Goal: Feedback & Contribution: Leave review/rating

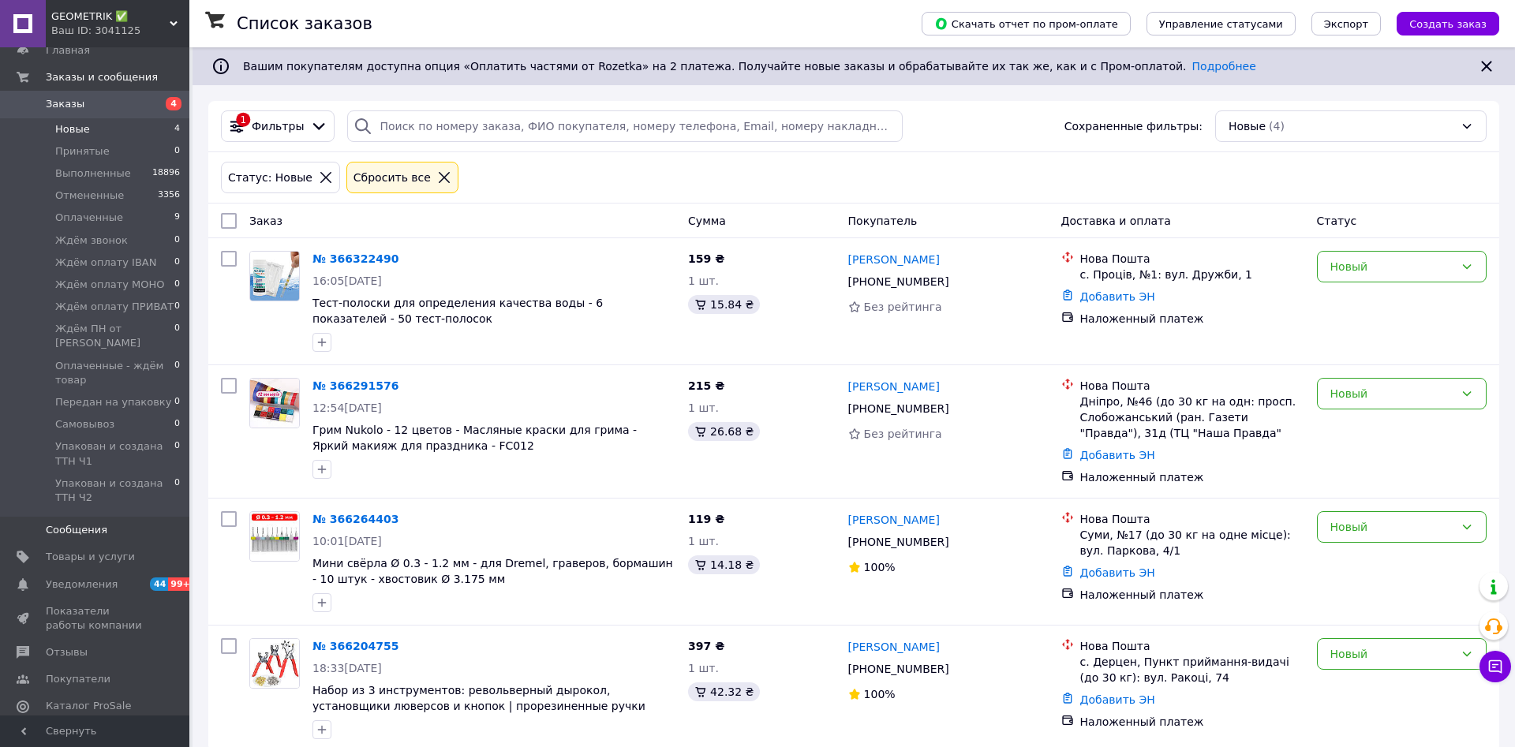
scroll to position [80, 0]
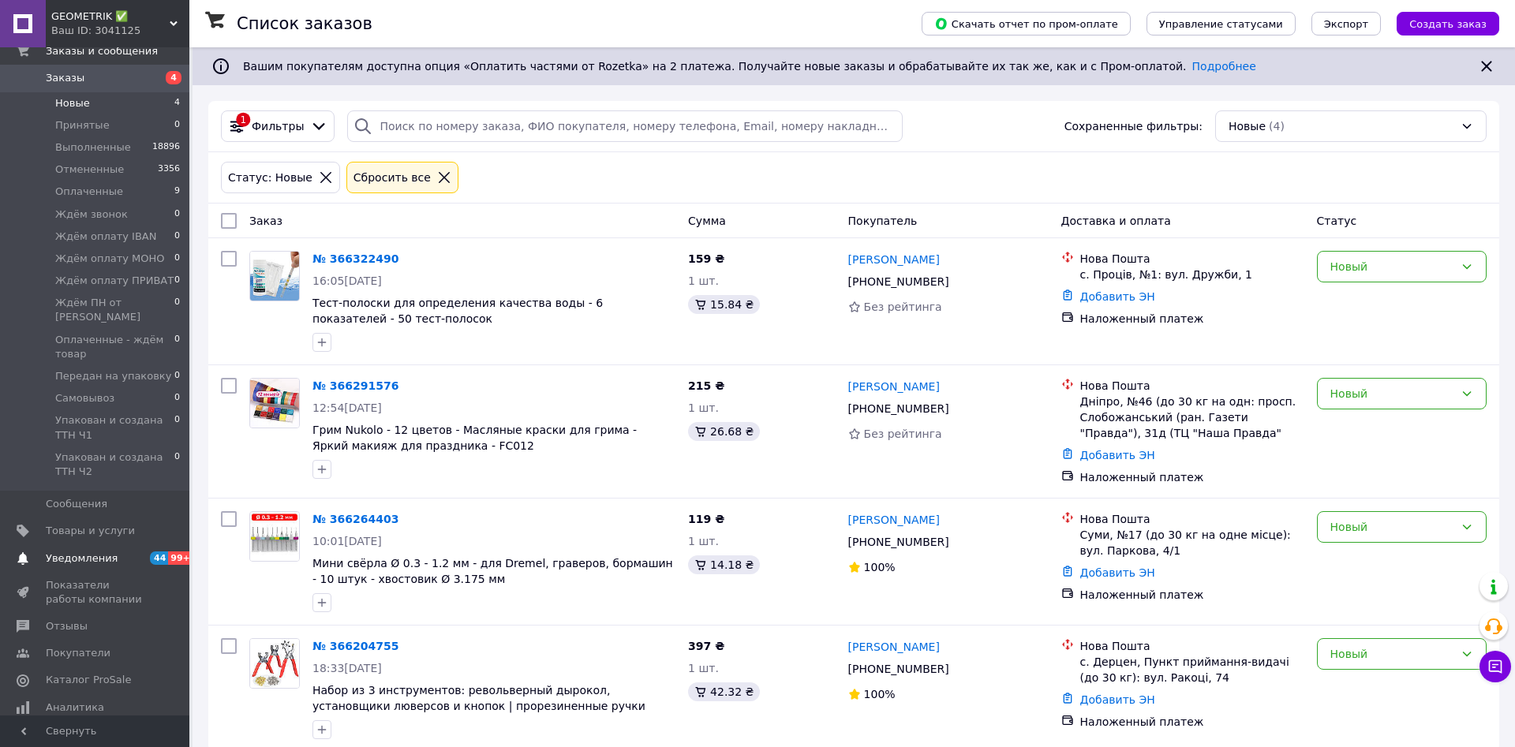
click at [84, 552] on span "Уведомления" at bounding box center [82, 559] width 72 height 14
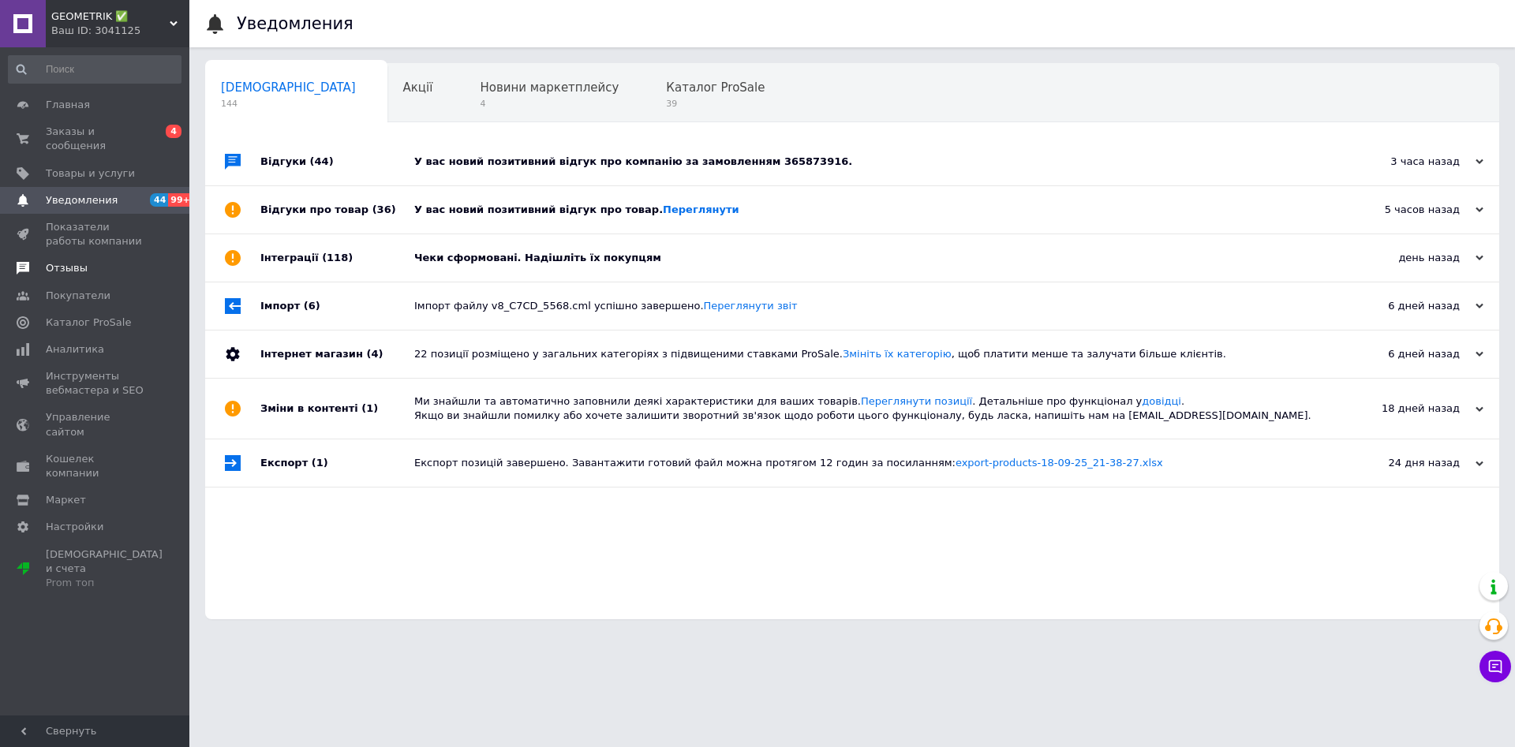
click at [78, 261] on span "Отзывы" at bounding box center [67, 268] width 42 height 14
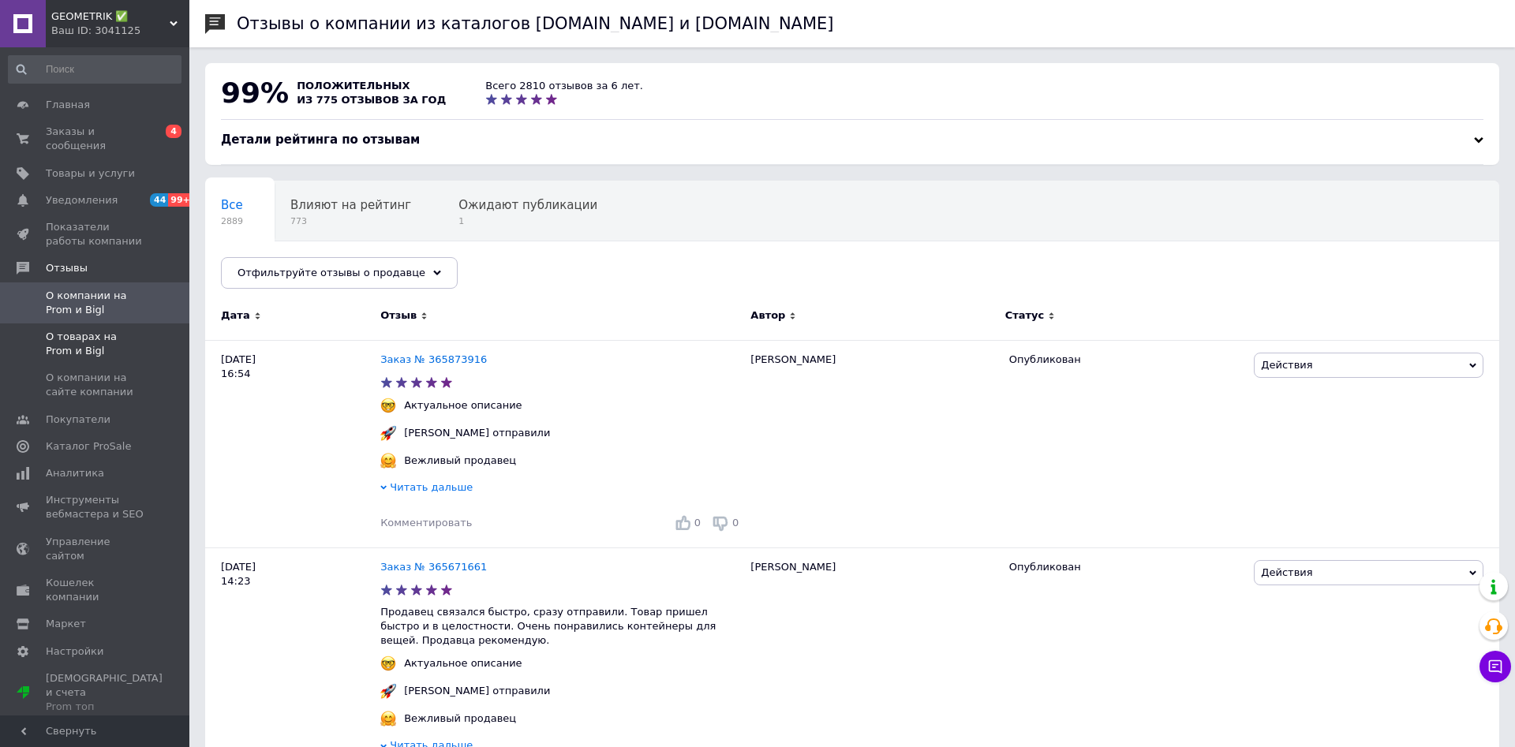
click at [69, 330] on span "О товарах на Prom и Bigl" at bounding box center [96, 344] width 100 height 28
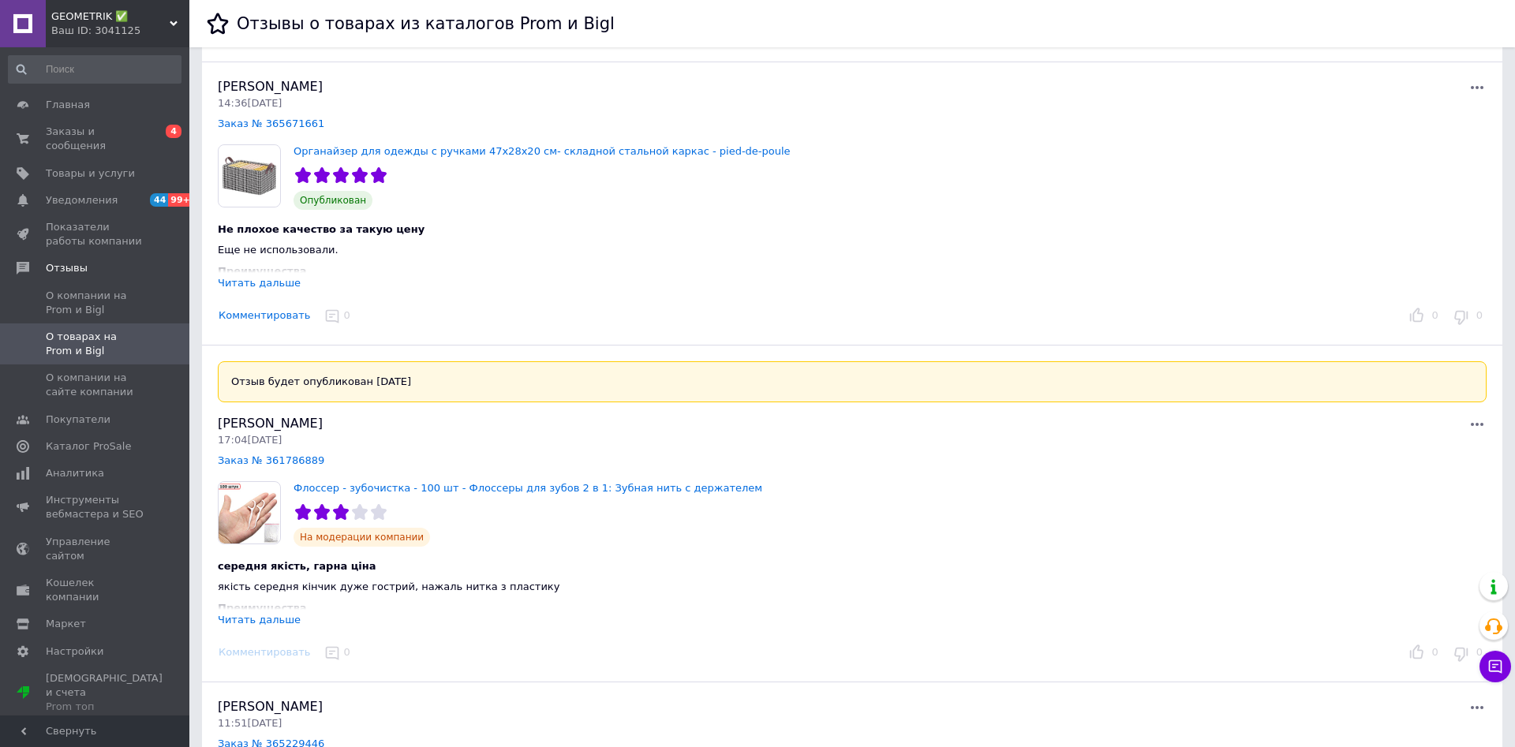
scroll to position [161, 0]
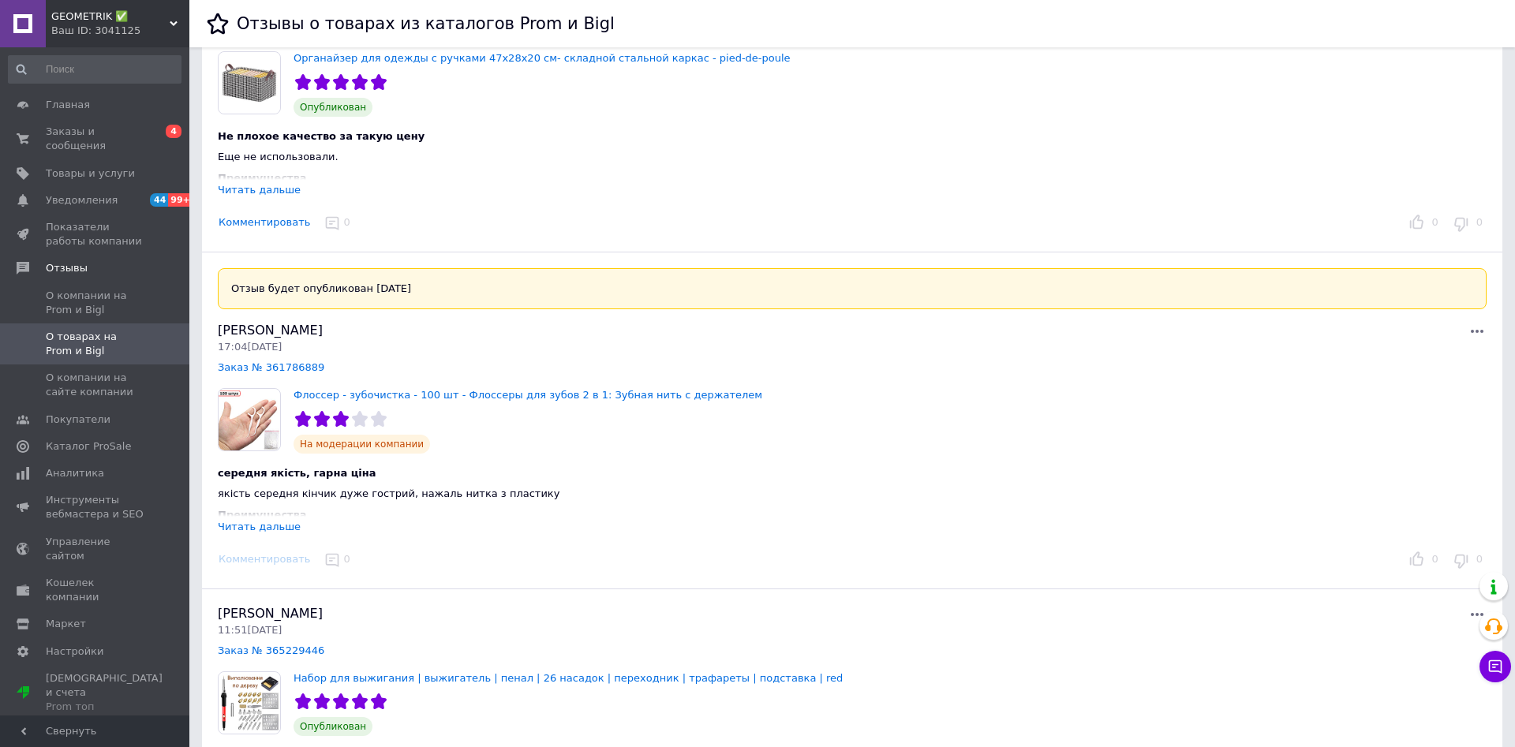
click at [262, 518] on div "середня якість, гарна ціна якість середня кінчик дуже гострий, нажаль нитка з п…" at bounding box center [636, 494] width 863 height 81
click at [244, 534] on div "Читать дальше" at bounding box center [636, 527] width 837 height 15
click at [268, 525] on div "Читать дальше" at bounding box center [259, 527] width 83 height 12
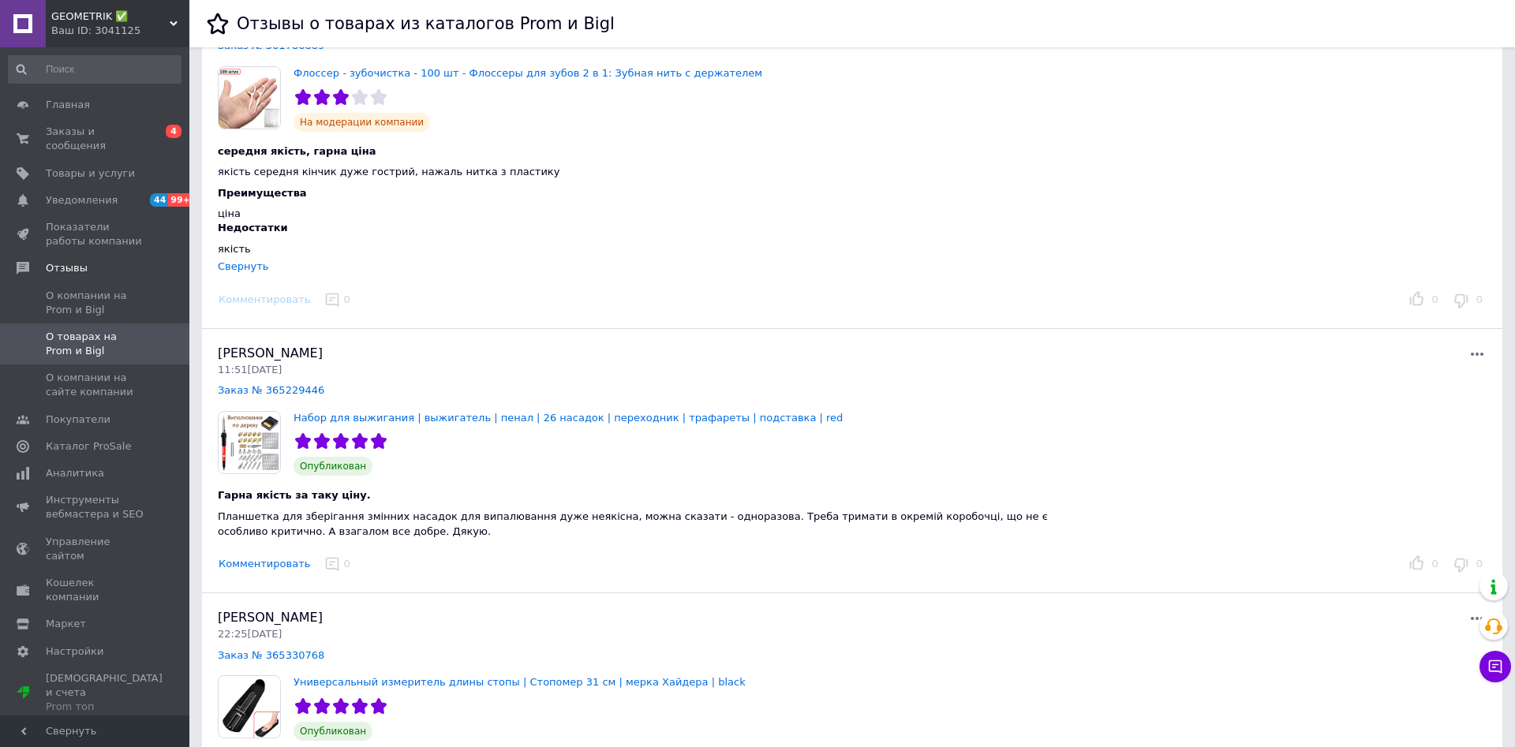
scroll to position [0, 0]
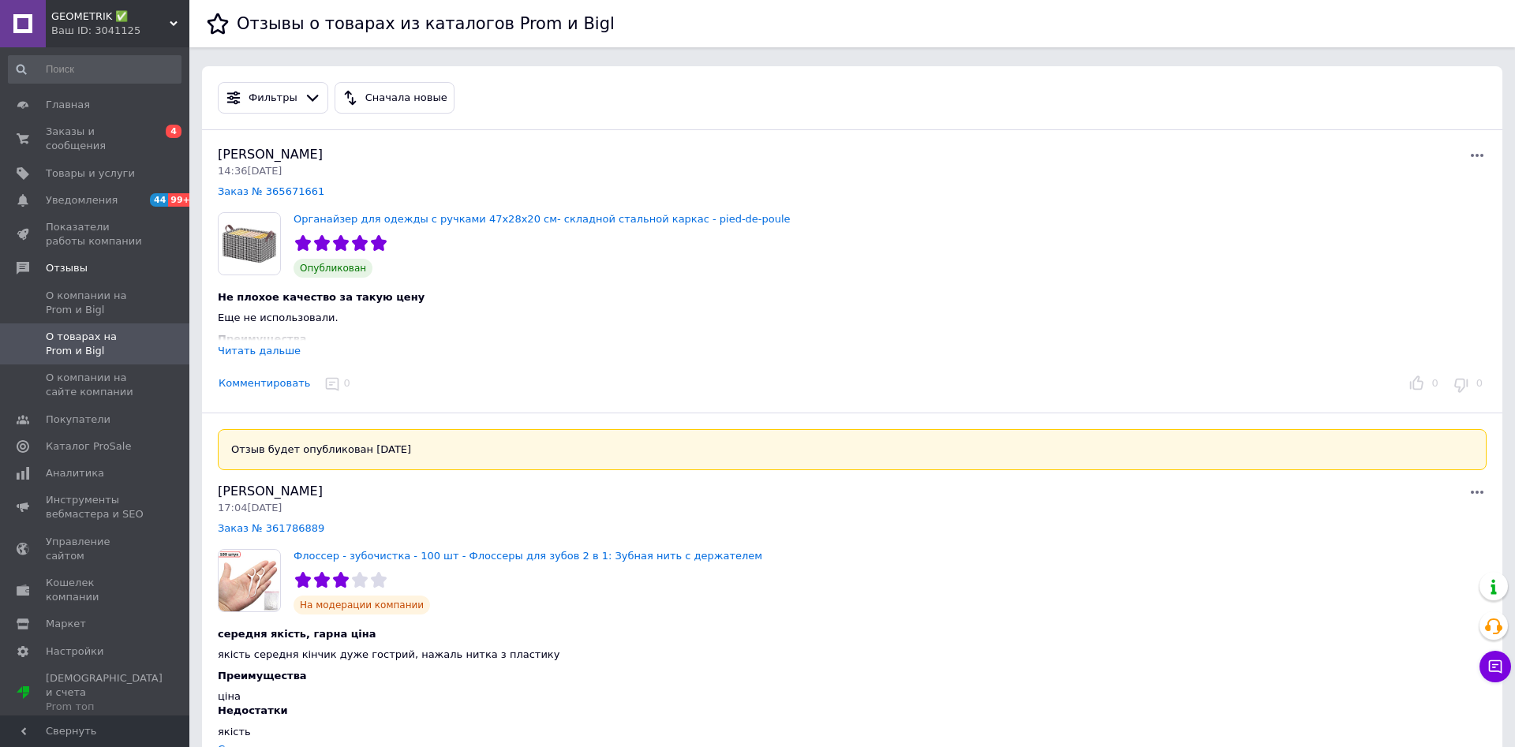
click at [131, 20] on span "GEOMETRIK ✅" at bounding box center [110, 16] width 118 height 14
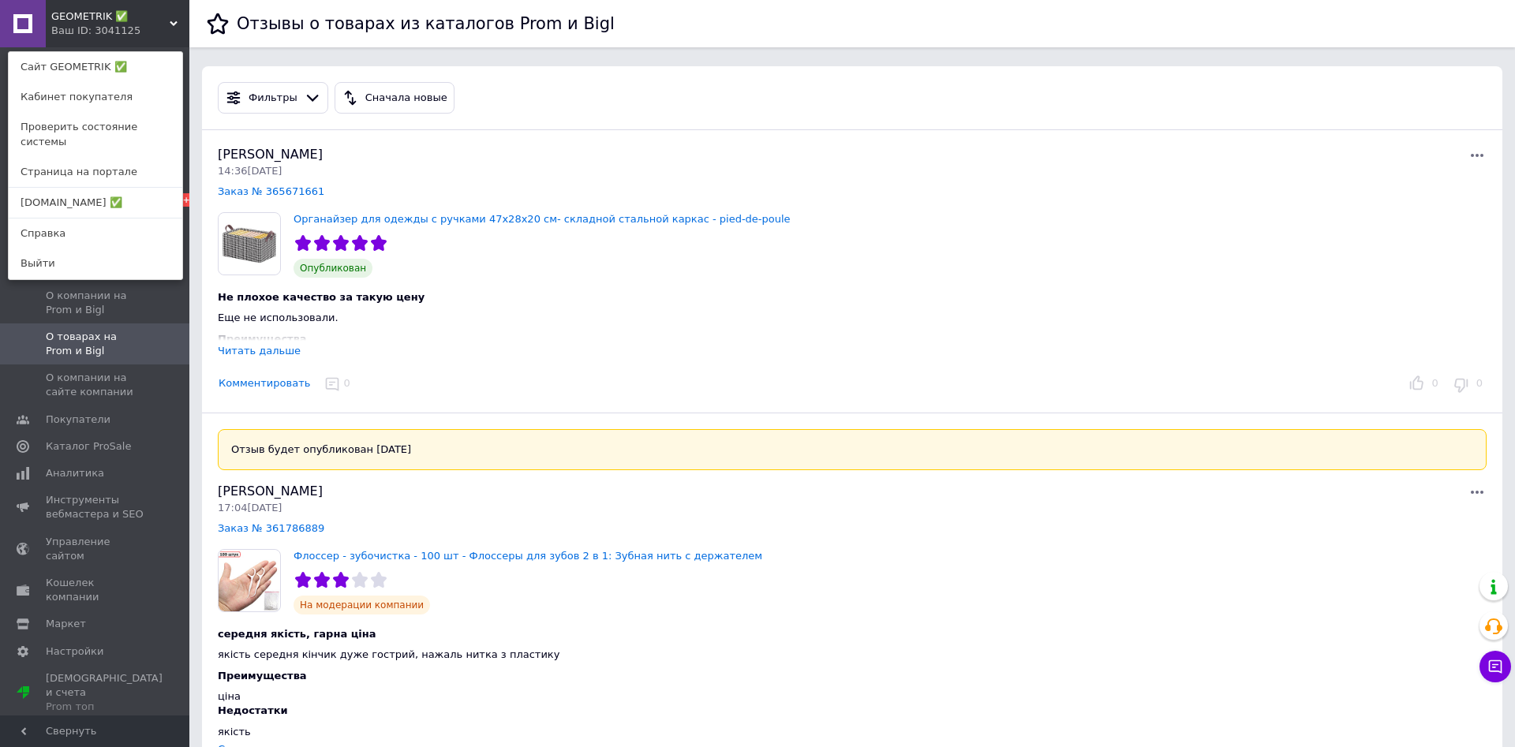
click at [80, 192] on link "[DOMAIN_NAME] ✅" at bounding box center [96, 203] width 174 height 30
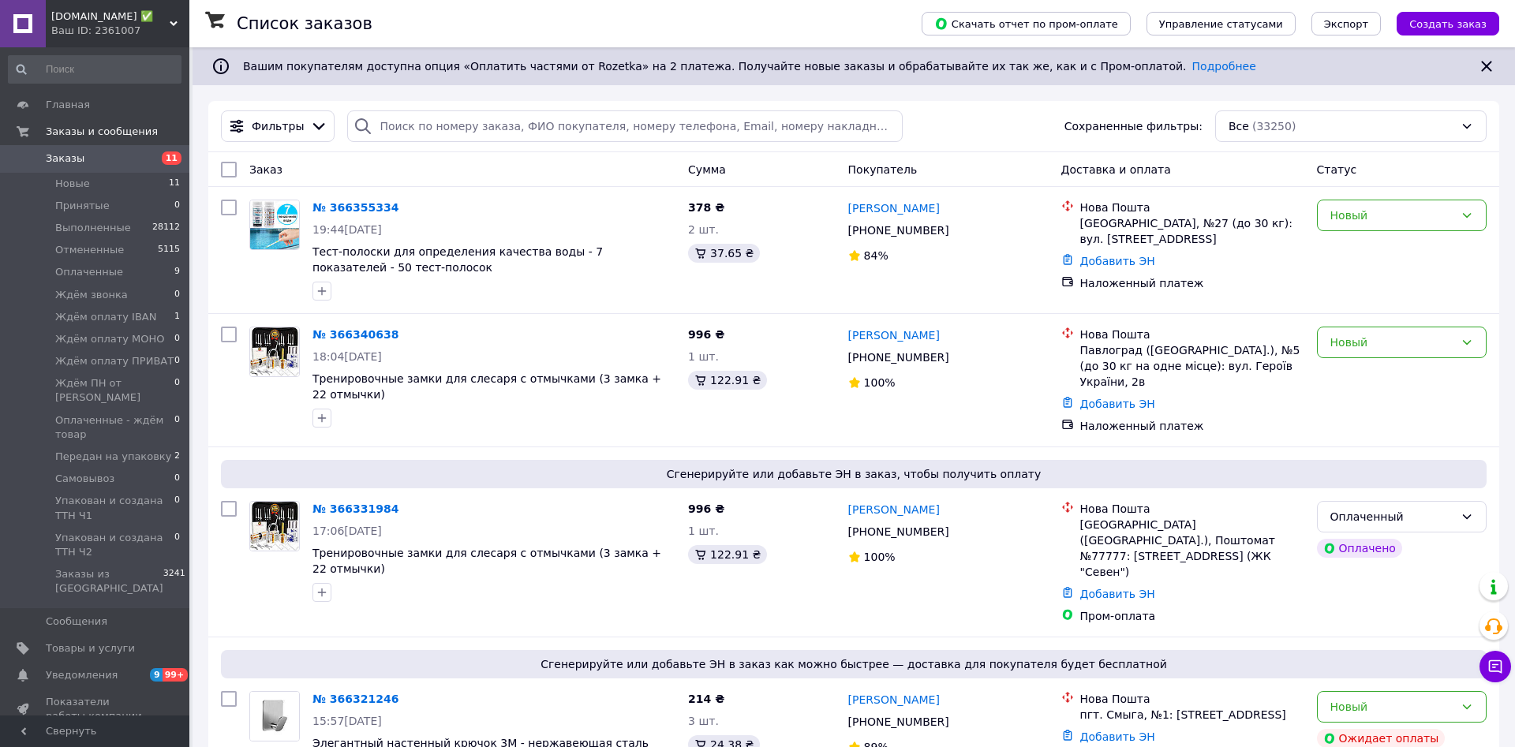
scroll to position [285, 0]
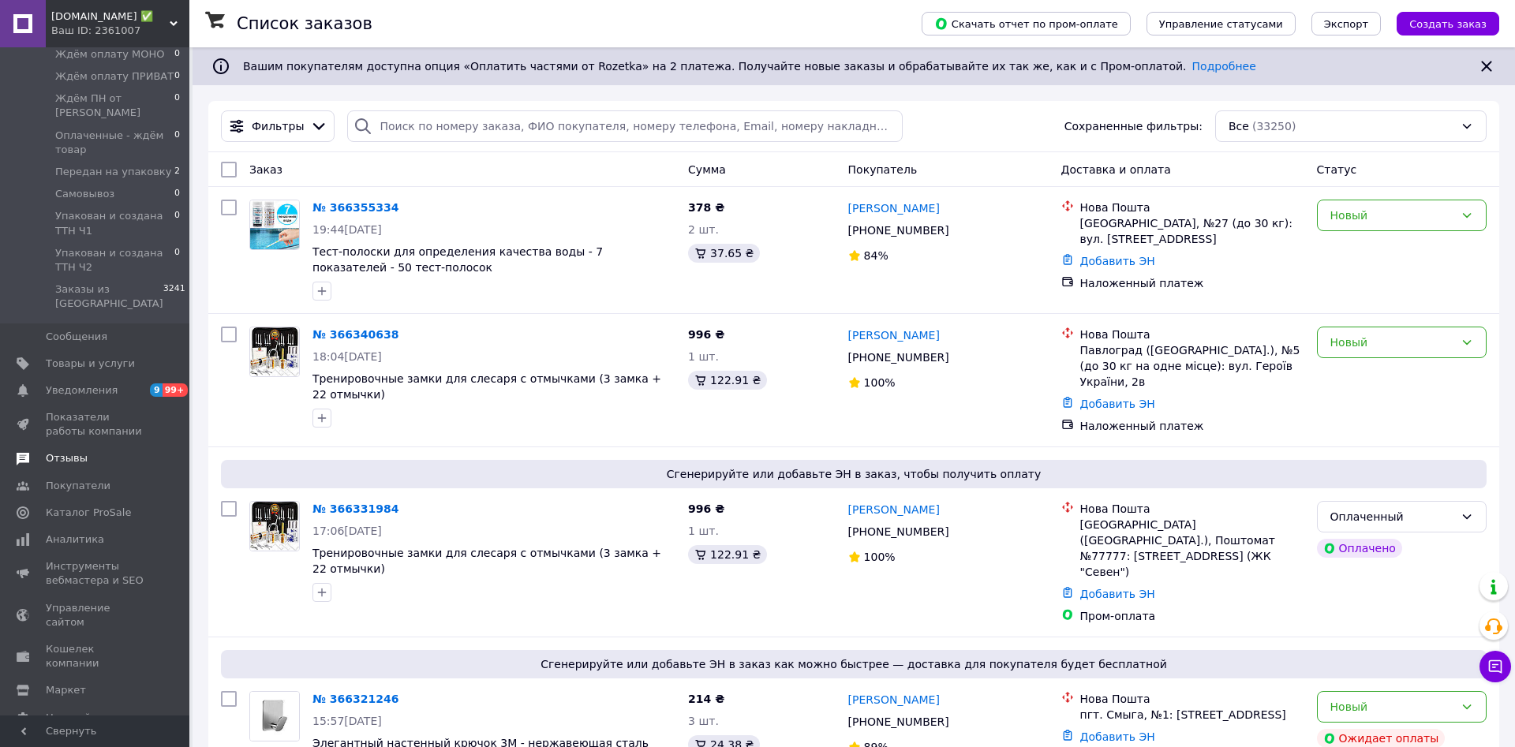
click at [65, 451] on span "Отзывы" at bounding box center [67, 458] width 42 height 14
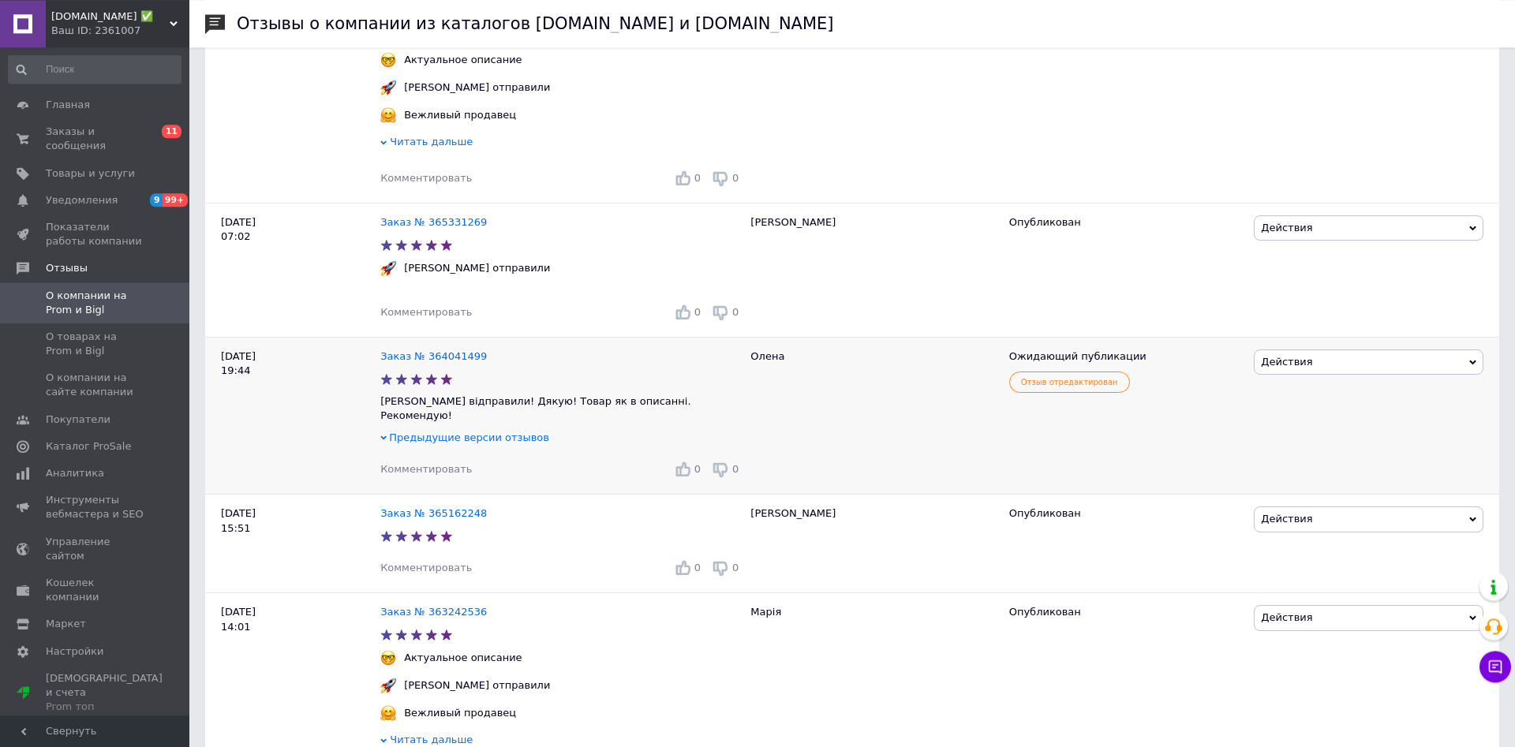
scroll to position [1529, 0]
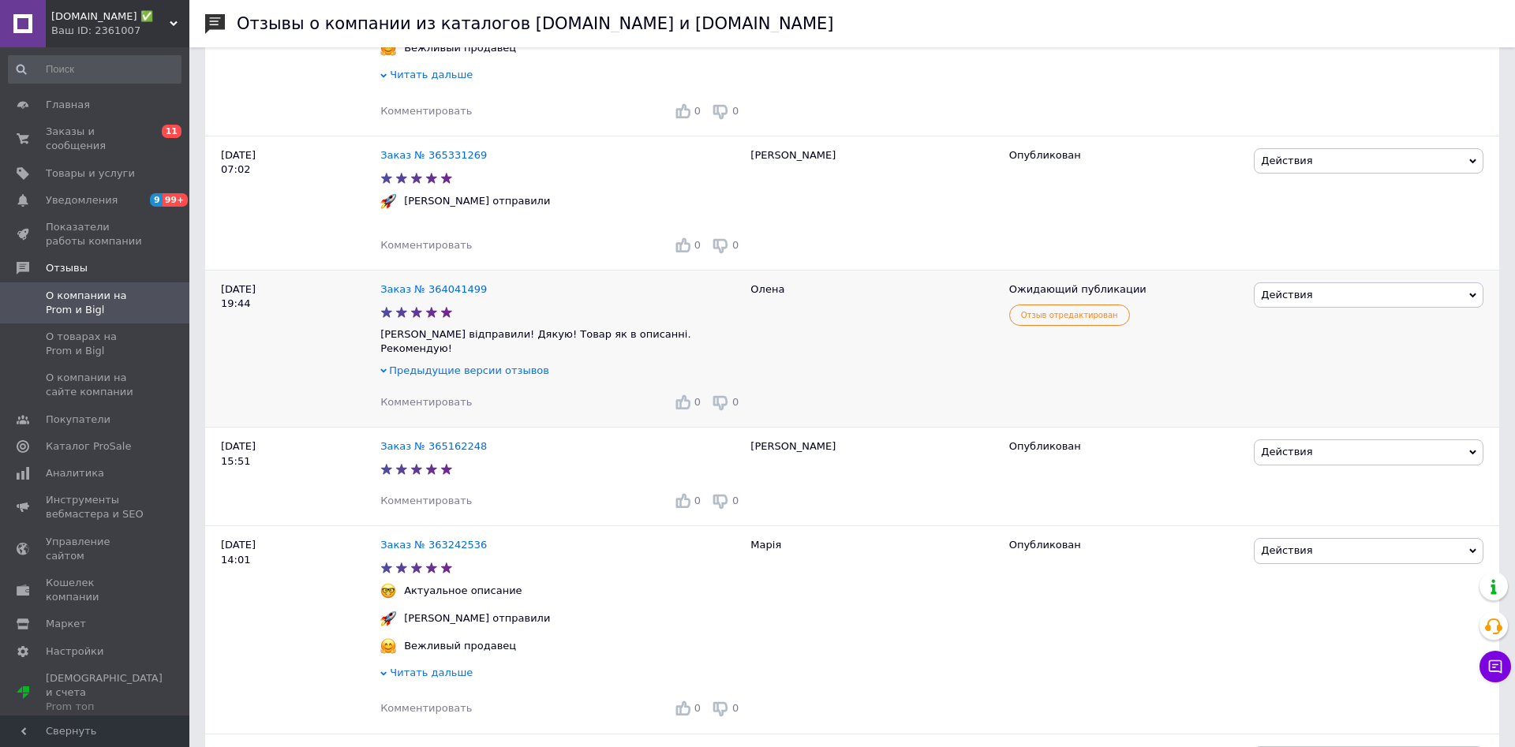
drag, startPoint x: 584, startPoint y: 360, endPoint x: 701, endPoint y: 368, distance: 117.1
click at [701, 356] on p "[PERSON_NAME] відправили! Дякую! Товар як в описанні. Рекомендую!" at bounding box center [561, 341] width 362 height 28
drag, startPoint x: 663, startPoint y: 364, endPoint x: 361, endPoint y: 374, distance: 301.6
click at [361, 374] on div "[DATE] 19:44 Заказ № 364041499 [PERSON_NAME] відправили! Дякую! Товар як в опис…" at bounding box center [852, 349] width 1294 height 158
click at [692, 356] on p "[PERSON_NAME] відправили! Дякую! Товар як в описанні. Рекомендую!" at bounding box center [561, 341] width 362 height 28
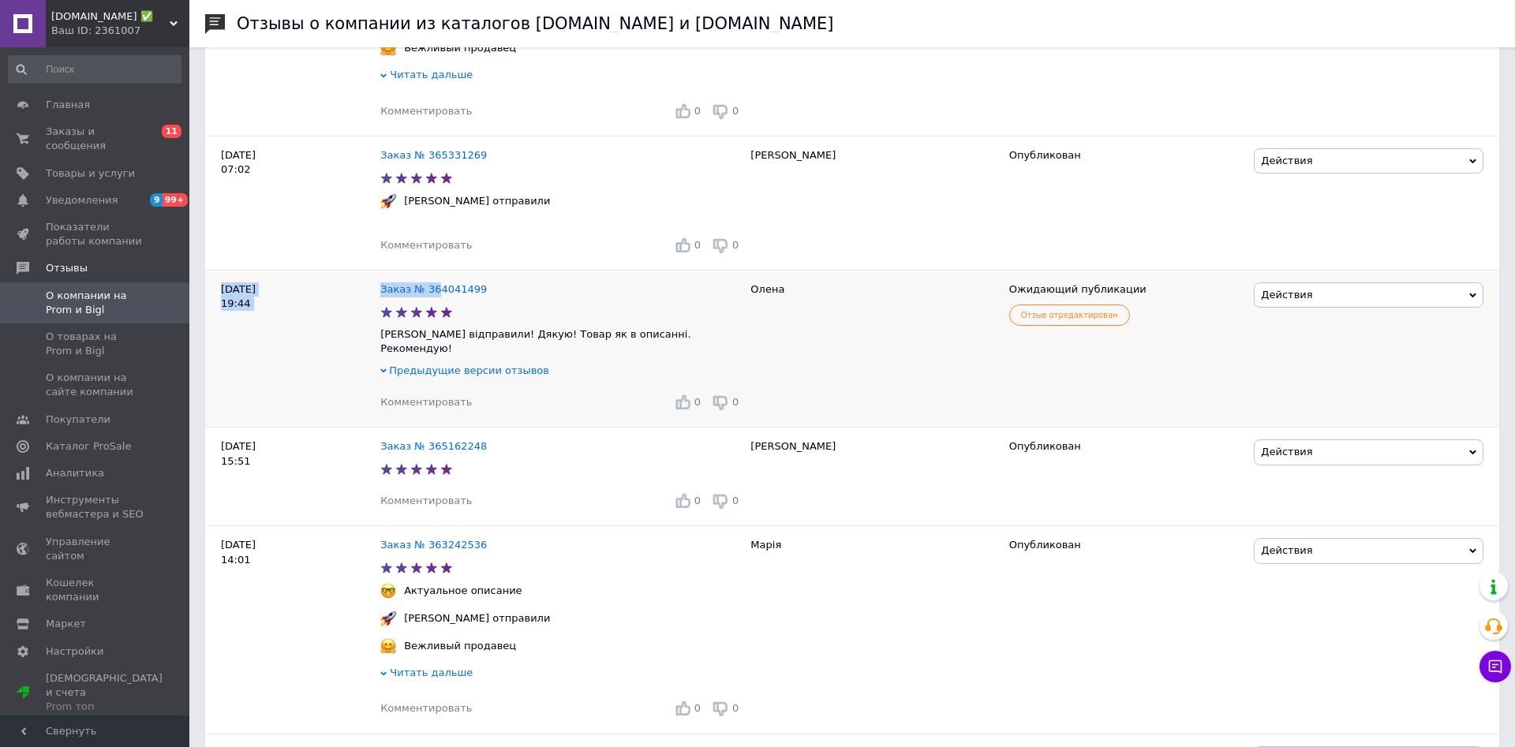
drag, startPoint x: 641, startPoint y: 361, endPoint x: 221, endPoint y: 319, distance: 422.0
click at [221, 319] on div "[DATE] 19:44 Заказ № 364041499 [PERSON_NAME] відправили! Дякую! Товар як в опис…" at bounding box center [852, 349] width 1294 height 158
click at [221, 317] on div "[DATE] 19:44" at bounding box center [292, 349] width 175 height 158
drag, startPoint x: 222, startPoint y: 312, endPoint x: 720, endPoint y: 371, distance: 501.3
click at [720, 371] on div "[DATE] 19:44 Заказ № 364041499 [PERSON_NAME] відправили! Дякую! Товар як в опис…" at bounding box center [852, 349] width 1294 height 158
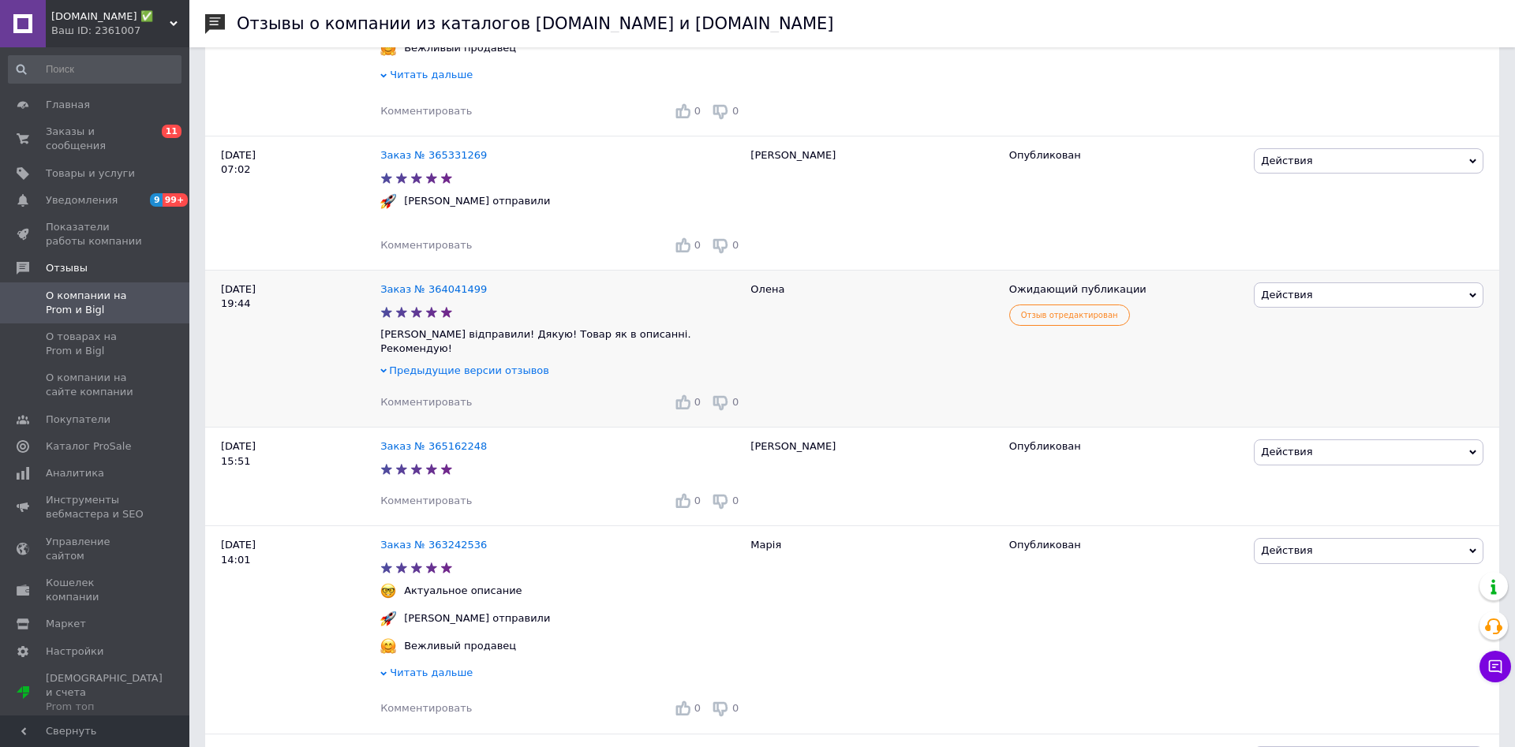
click at [724, 374] on div "Заказ № 364041499 [PERSON_NAME] відправили! Дякую! Товар як в описанні. Рекомен…" at bounding box center [561, 349] width 362 height 158
drag, startPoint x: 589, startPoint y: 372, endPoint x: 216, endPoint y: 318, distance: 376.3
click at [216, 318] on div "[DATE] 19:44 Заказ № 364041499 [PERSON_NAME] відправили! Дякую! Товар як в опис…" at bounding box center [852, 349] width 1294 height 158
click at [231, 312] on div "[DATE] 19:44" at bounding box center [292, 349] width 175 height 158
drag, startPoint x: 222, startPoint y: 313, endPoint x: 619, endPoint y: 384, distance: 403.9
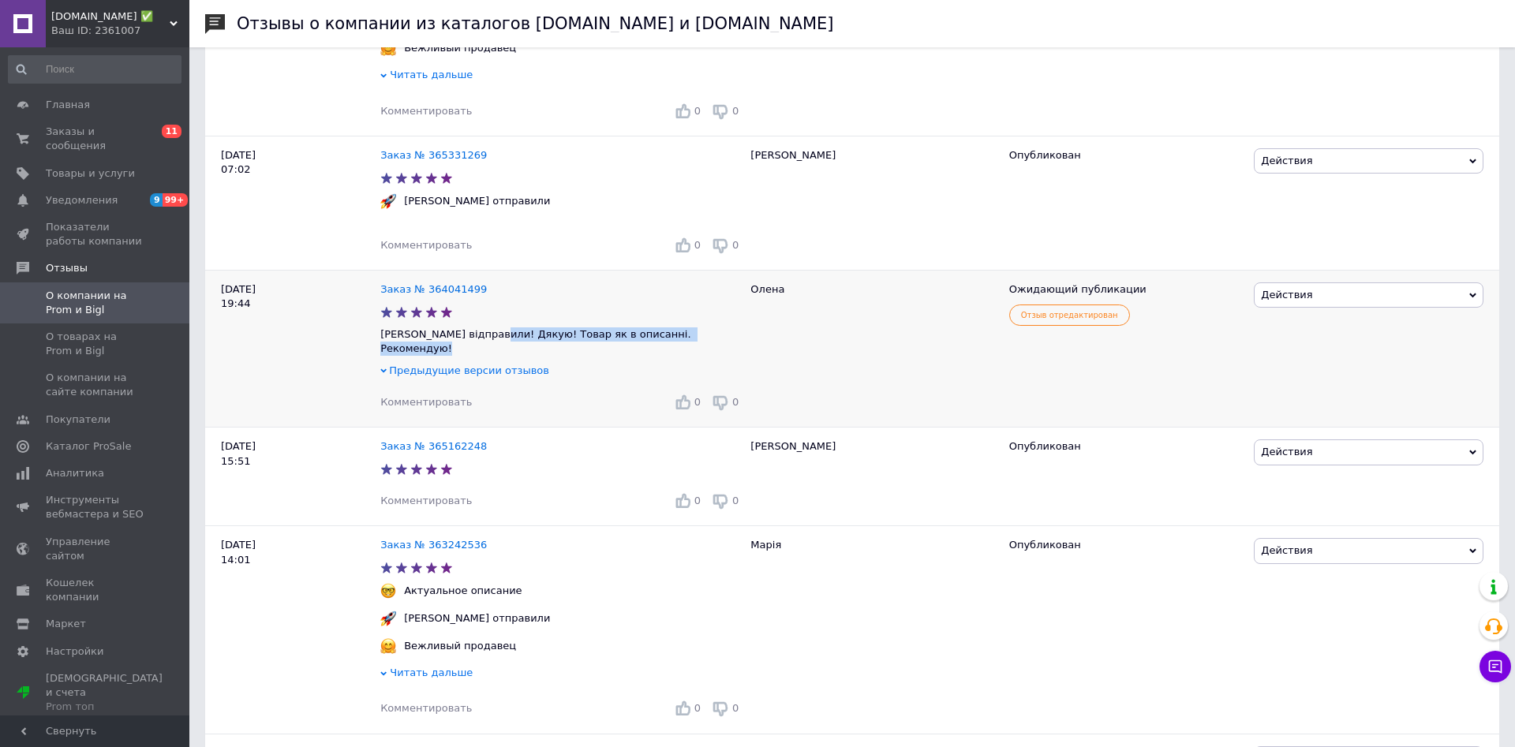
click at [709, 384] on div "[DATE] 19:44 Заказ № 364041499 [PERSON_NAME] відправили! Дякую! Товар як в опис…" at bounding box center [852, 349] width 1294 height 158
click at [610, 378] on div "Предыдущие версии отзывов" at bounding box center [561, 371] width 362 height 14
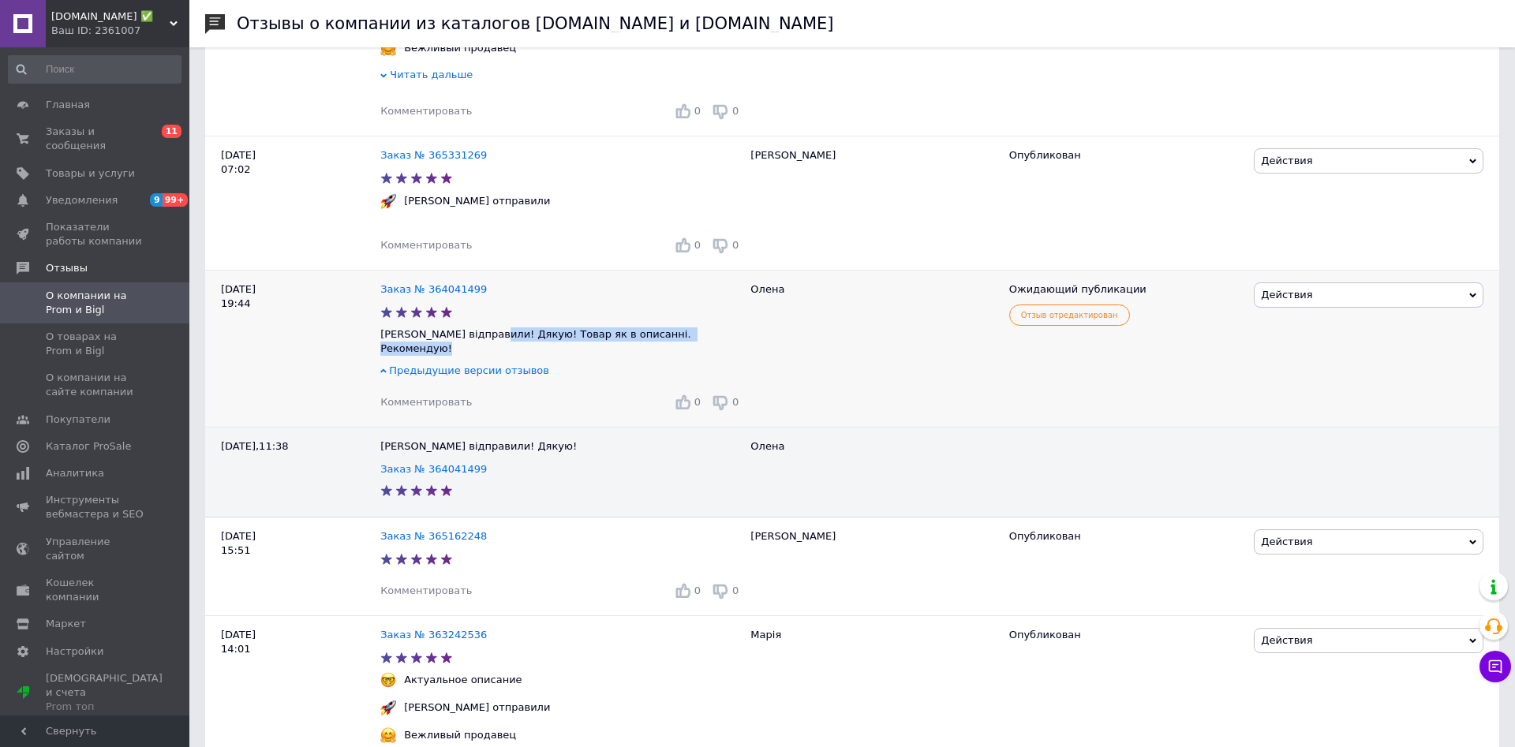
click at [718, 356] on p "[PERSON_NAME] відправили! Дякую! Товар як в описанні. Рекомендую!" at bounding box center [561, 341] width 362 height 28
drag, startPoint x: 685, startPoint y: 361, endPoint x: 719, endPoint y: 374, distance: 36.2
click at [727, 381] on div "Заказ № 364041499 [PERSON_NAME] відправили! Дякую! Товар як в описанні. Рекомен…" at bounding box center [561, 349] width 362 height 158
click at [718, 374] on div "Заказ № 364041499 [PERSON_NAME] відправили! Дякую! Товар як в описанні. Рекомен…" at bounding box center [561, 349] width 362 height 158
drag, startPoint x: 681, startPoint y: 361, endPoint x: 215, endPoint y: 317, distance: 468.5
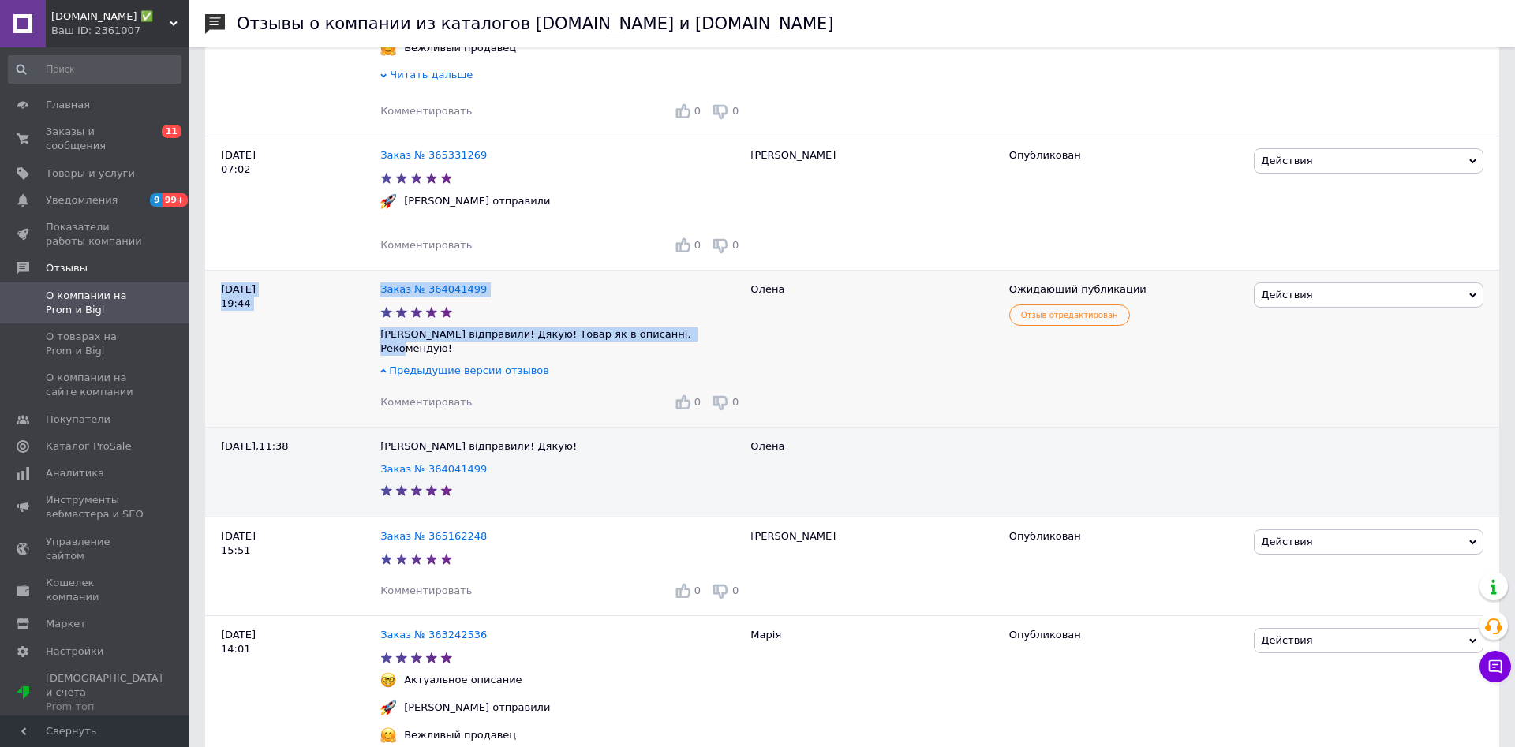
click at [215, 317] on div "[DATE] 19:44 Заказ № 364041499 [PERSON_NAME] відправили! Дякую! Товар як в опис…" at bounding box center [852, 349] width 1294 height 158
click at [258, 324] on div "[DATE] 19:44" at bounding box center [292, 349] width 175 height 158
drag, startPoint x: 491, startPoint y: 387, endPoint x: 220, endPoint y: 318, distance: 279.2
click at [240, 324] on div "[DATE] 19:44 Заказ № 364041499 [PERSON_NAME] відправили! Дякую! Товар як в опис…" at bounding box center [852, 349] width 1294 height 158
drag, startPoint x: 217, startPoint y: 314, endPoint x: 583, endPoint y: 402, distance: 376.5
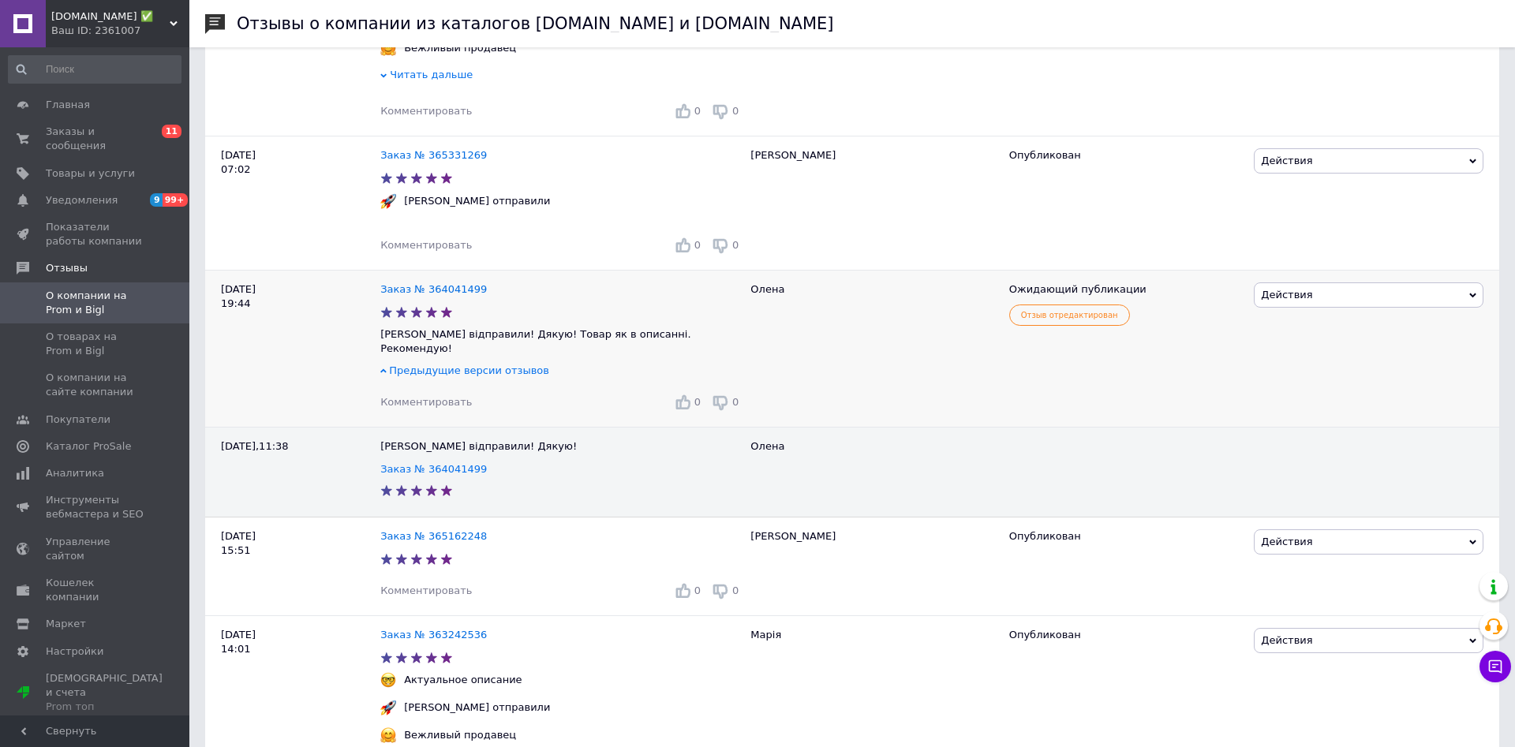
click at [583, 402] on div "[DATE] 19:44 Заказ № 364041499 [PERSON_NAME] відправили! Дякую! Товар як в опис…" at bounding box center [852, 349] width 1294 height 158
click at [589, 397] on div "Заказ № 364041499 [PERSON_NAME] відправили! Дякую! Товар як в описанні. Рекомен…" at bounding box center [561, 349] width 362 height 158
drag, startPoint x: 221, startPoint y: 309, endPoint x: 540, endPoint y: 426, distance: 339.5
click at [540, 426] on div "[DATE] 19:44 Заказ № 364041499 [PERSON_NAME] відправили! Дякую! Товар як в опис…" at bounding box center [852, 349] width 1294 height 158
click at [631, 301] on div "Заказ № 364041499" at bounding box center [561, 289] width 369 height 21
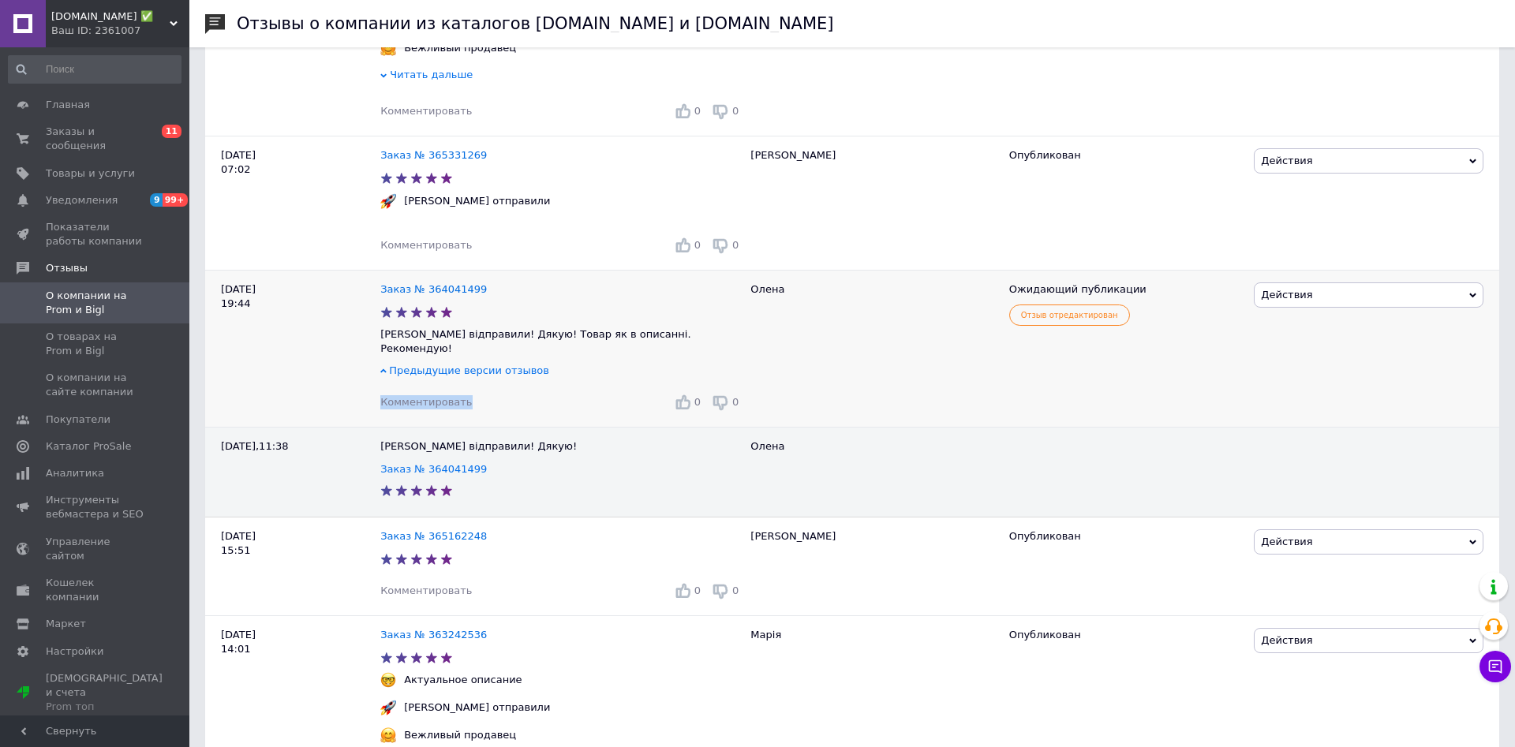
drag, startPoint x: 222, startPoint y: 312, endPoint x: 529, endPoint y: 428, distance: 328.2
click at [494, 418] on div "[DATE] 19:44 Заказ № 364041499 [PERSON_NAME] відправили! Дякую! Товар як в опис…" at bounding box center [852, 349] width 1294 height 158
click at [568, 428] on div "Заказ № 364041499 [PERSON_NAME] відправили! Дякую! Товар як в описанні. Рекомен…" at bounding box center [561, 349] width 362 height 158
drag, startPoint x: 223, startPoint y: 312, endPoint x: 583, endPoint y: 417, distance: 375.1
click at [583, 417] on div "[DATE] 19:44 Заказ № 364041499 [PERSON_NAME] відправили! Дякую! Товар як в опис…" at bounding box center [852, 349] width 1294 height 158
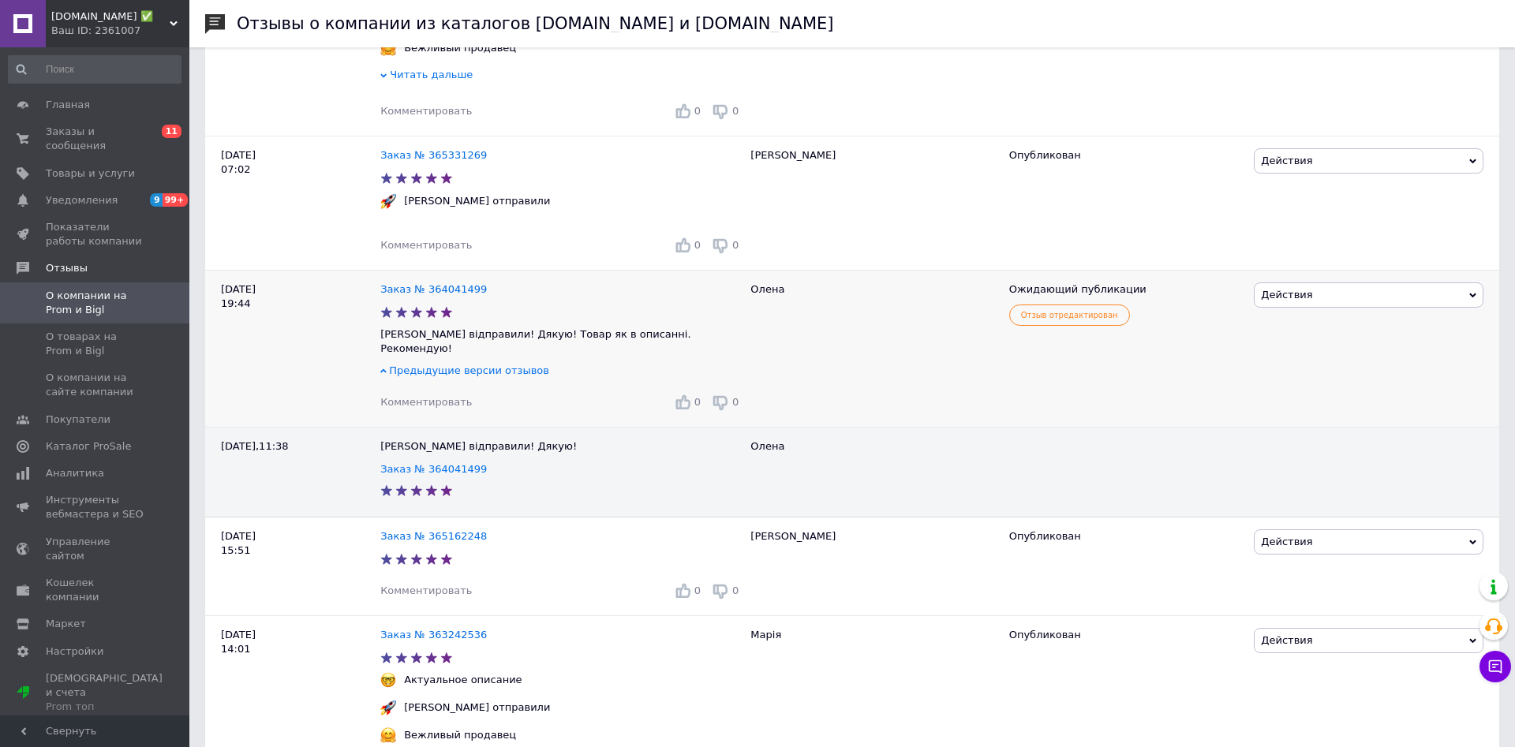
click at [275, 339] on div "[DATE] 19:44" at bounding box center [292, 349] width 175 height 158
drag, startPoint x: 222, startPoint y: 313, endPoint x: 559, endPoint y: 419, distance: 353.2
click at [559, 419] on div "[DATE] 19:44 Заказ № 364041499 [PERSON_NAME] відправили! Дякую! Товар як в опис…" at bounding box center [852, 349] width 1294 height 158
click at [236, 318] on div "[DATE] 19:44" at bounding box center [292, 349] width 175 height 158
drag, startPoint x: 223, startPoint y: 316, endPoint x: 838, endPoint y: 421, distance: 623.6
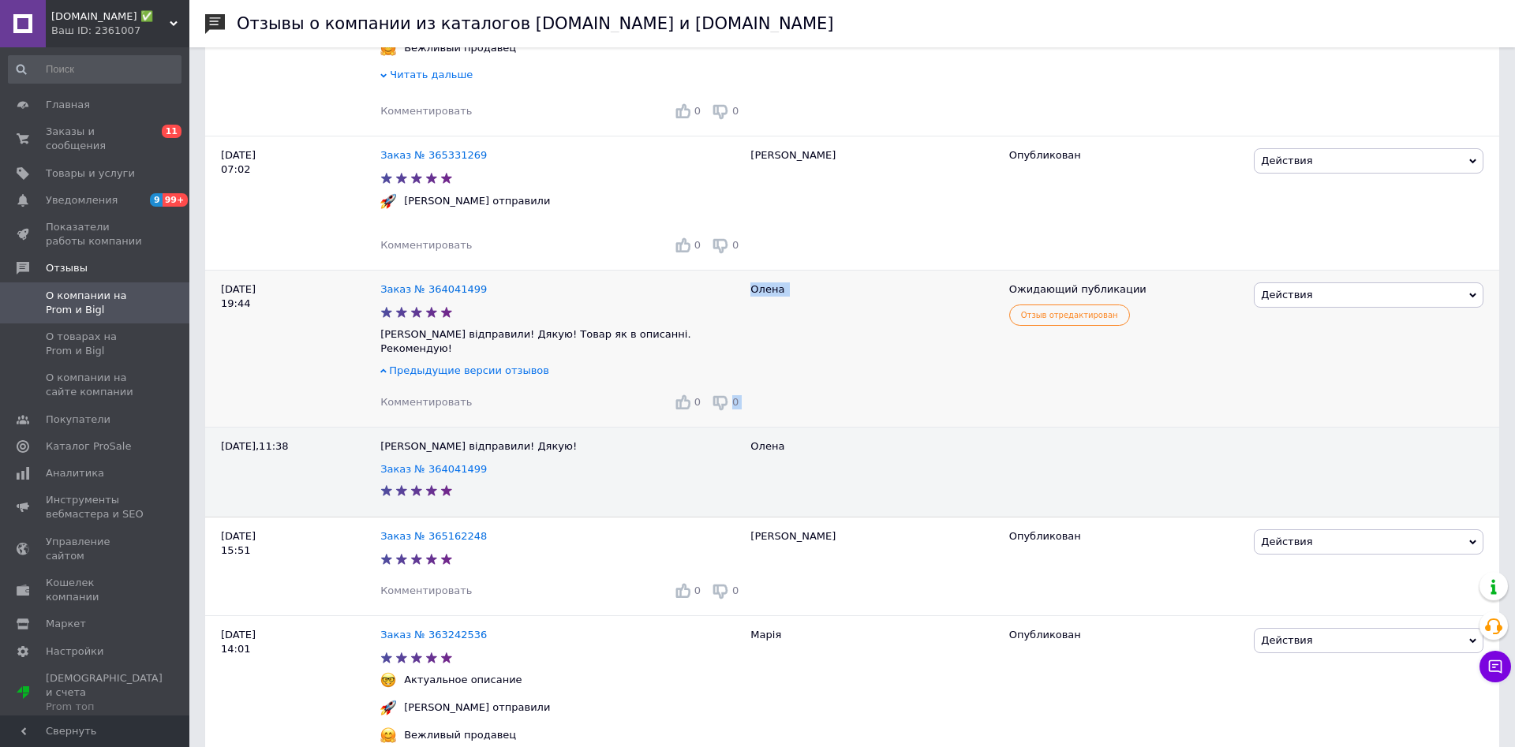
click at [838, 421] on div "[DATE] 19:44 Заказ № 364041499 [PERSON_NAME] відправили! Дякую! Товар як в опис…" at bounding box center [852, 349] width 1294 height 158
click at [844, 421] on div "Олена" at bounding box center [872, 349] width 258 height 158
drag, startPoint x: 222, startPoint y: 310, endPoint x: 558, endPoint y: 420, distance: 353.6
click at [558, 420] on div "[DATE] 19:44 Заказ № 364041499 [PERSON_NAME] відправили! Дякую! Товар як в опис…" at bounding box center [852, 349] width 1294 height 158
click at [239, 323] on div "[DATE] 19:44" at bounding box center [292, 349] width 175 height 158
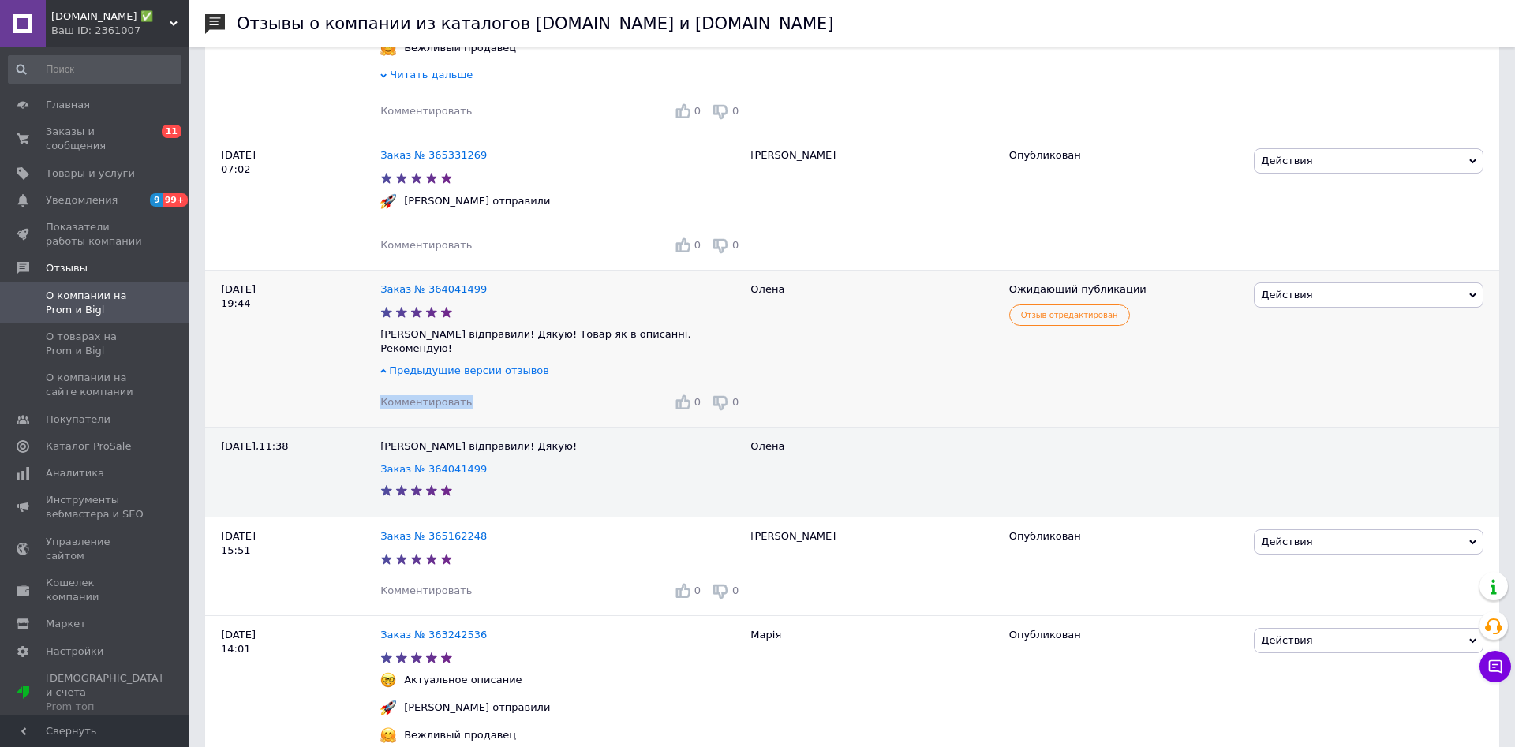
drag, startPoint x: 222, startPoint y: 310, endPoint x: 538, endPoint y: 429, distance: 338.1
click at [499, 427] on div "[DATE] 19:44 Заказ № 364041499 [PERSON_NAME] відправили! Дякую! Товар як в опис…" at bounding box center [852, 349] width 1294 height 158
click at [849, 360] on div "Олена" at bounding box center [872, 349] width 258 height 158
drag, startPoint x: 222, startPoint y: 317, endPoint x: 654, endPoint y: 428, distance: 446.5
click at [654, 428] on div "[DATE] 19:44 Заказ № 364041499 [PERSON_NAME] відправили! Дякую! Товар як в опис…" at bounding box center [852, 349] width 1294 height 158
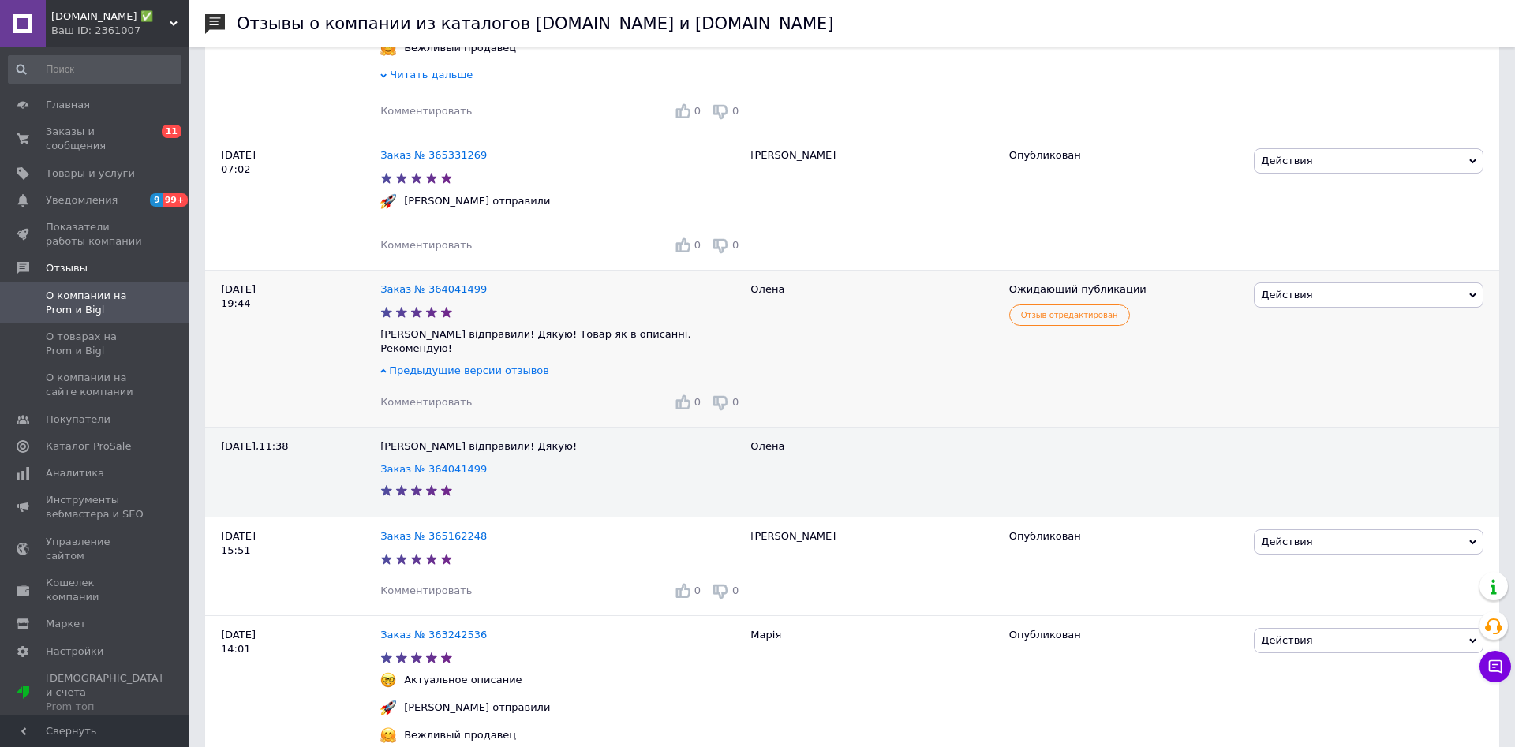
drag, startPoint x: 838, startPoint y: 352, endPoint x: 850, endPoint y: 352, distance: 11.8
click at [840, 352] on div "Олена" at bounding box center [872, 349] width 258 height 158
drag, startPoint x: 222, startPoint y: 311, endPoint x: 679, endPoint y: 439, distance: 475.2
click at [679, 428] on div "[DATE] 19:44 Заказ № 364041499 [PERSON_NAME] відправили! Дякую! Товар як в опис…" at bounding box center [852, 349] width 1294 height 158
click at [757, 384] on div "Олена" at bounding box center [872, 349] width 258 height 158
